Goal: Obtain resource: Obtain resource

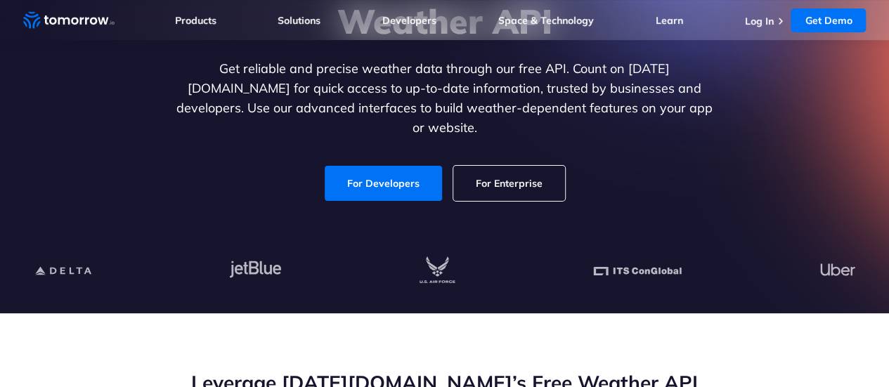
scroll to position [200, 0]
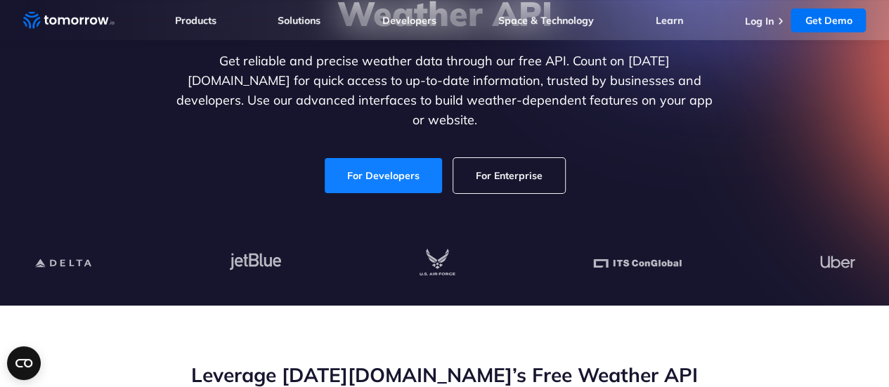
click at [378, 158] on link "For Developers" at bounding box center [383, 175] width 117 height 35
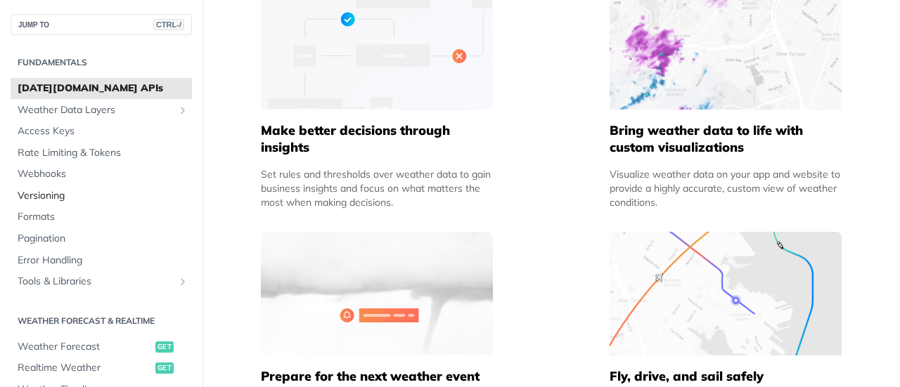
scroll to position [79, 0]
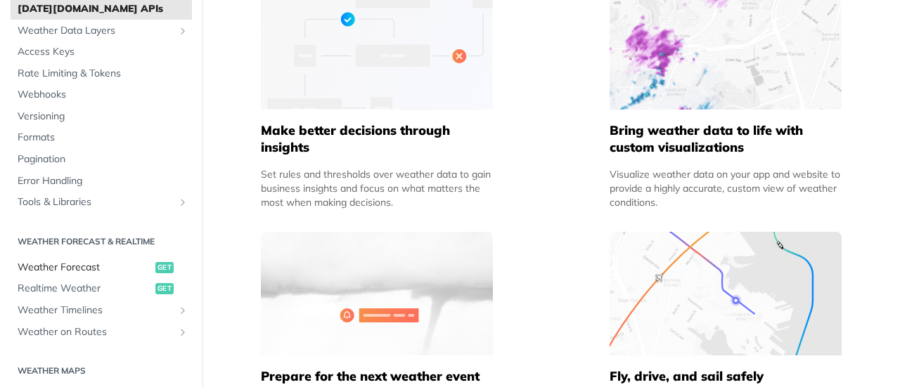
click at [83, 264] on span "Weather Forecast" at bounding box center [85, 268] width 134 height 14
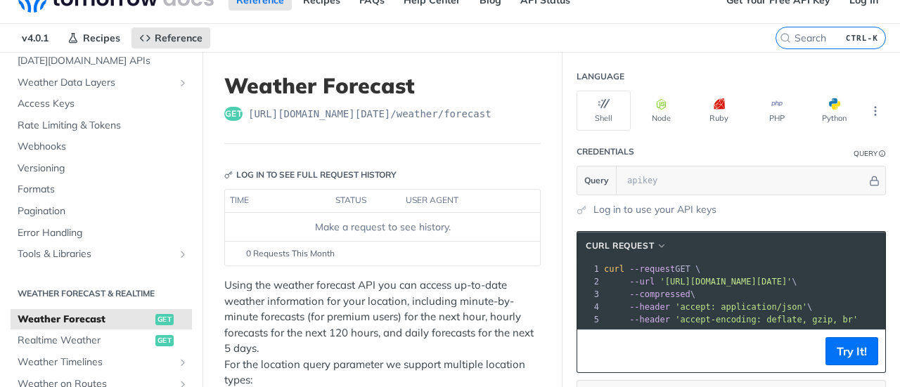
scroll to position [22, 0]
click at [490, 115] on div "get [URL][DOMAIN_NAME][DATE] /weather/forecast" at bounding box center [382, 115] width 316 height 14
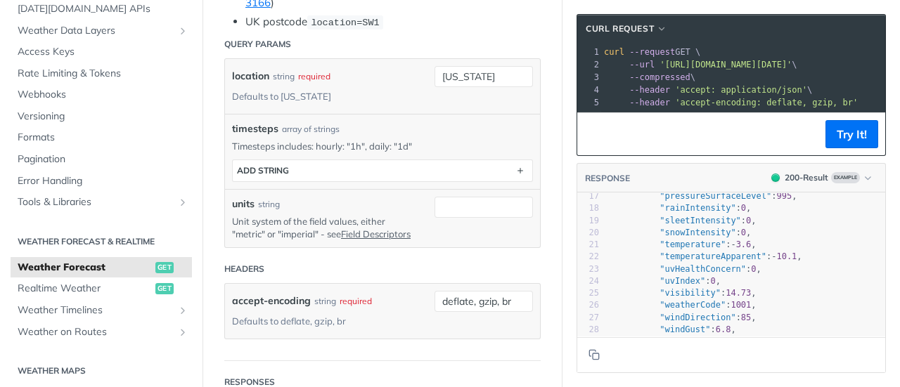
scroll to position [0, 0]
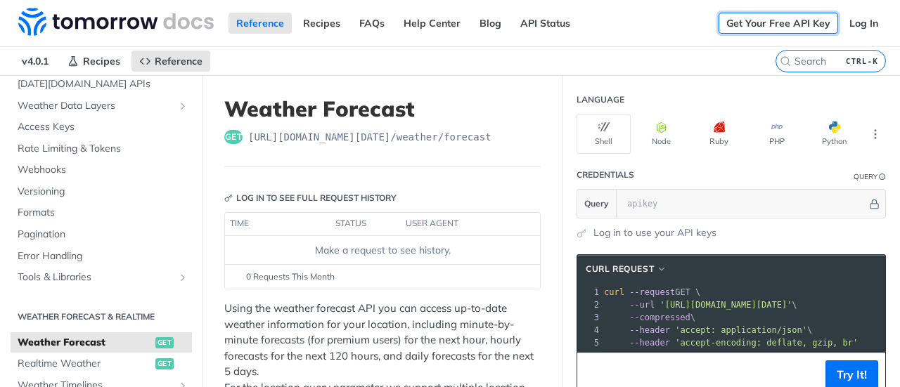
click at [756, 30] on link "Get Your Free API Key" at bounding box center [777, 23] width 119 height 21
click at [787, 18] on link "Get Your Free API Key" at bounding box center [777, 23] width 119 height 21
click at [853, 22] on link "Log In" at bounding box center [863, 23] width 44 height 21
